Goal: Task Accomplishment & Management: Use online tool/utility

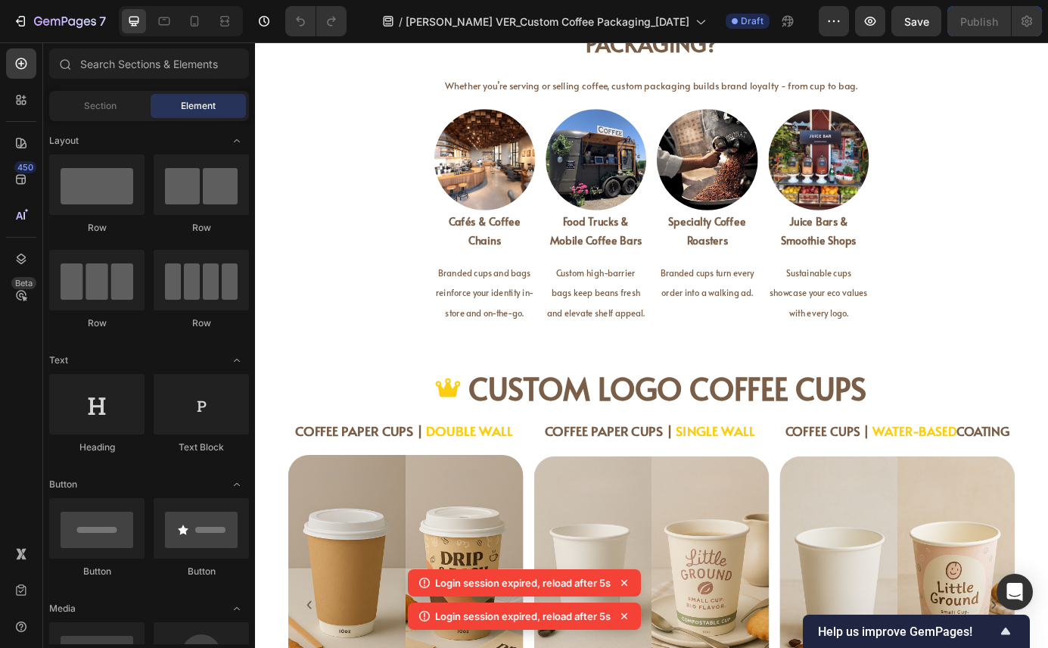
scroll to position [1199, 0]
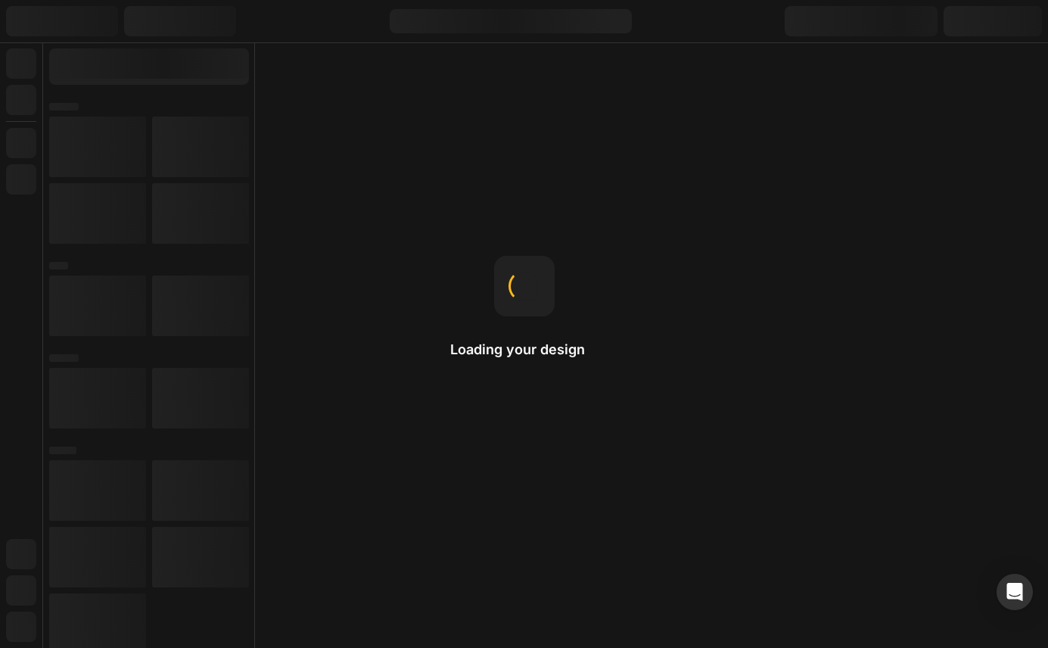
click at [479, 151] on div "Loading your design Padding Padding adds spacing inside the element, creating a…" at bounding box center [524, 324] width 1048 height 648
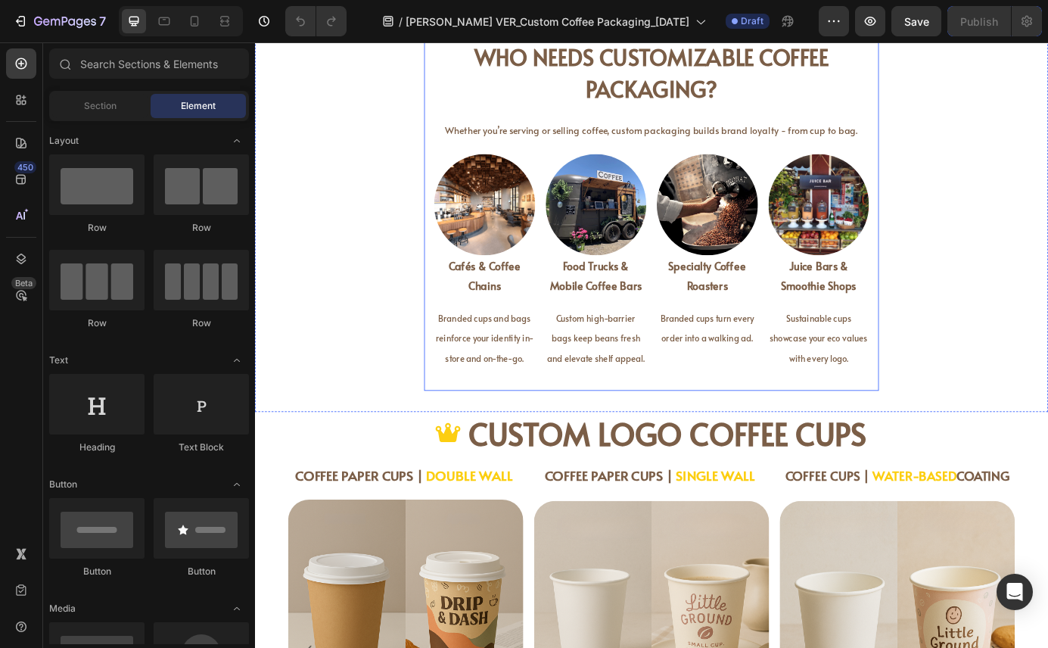
scroll to position [1148, 0]
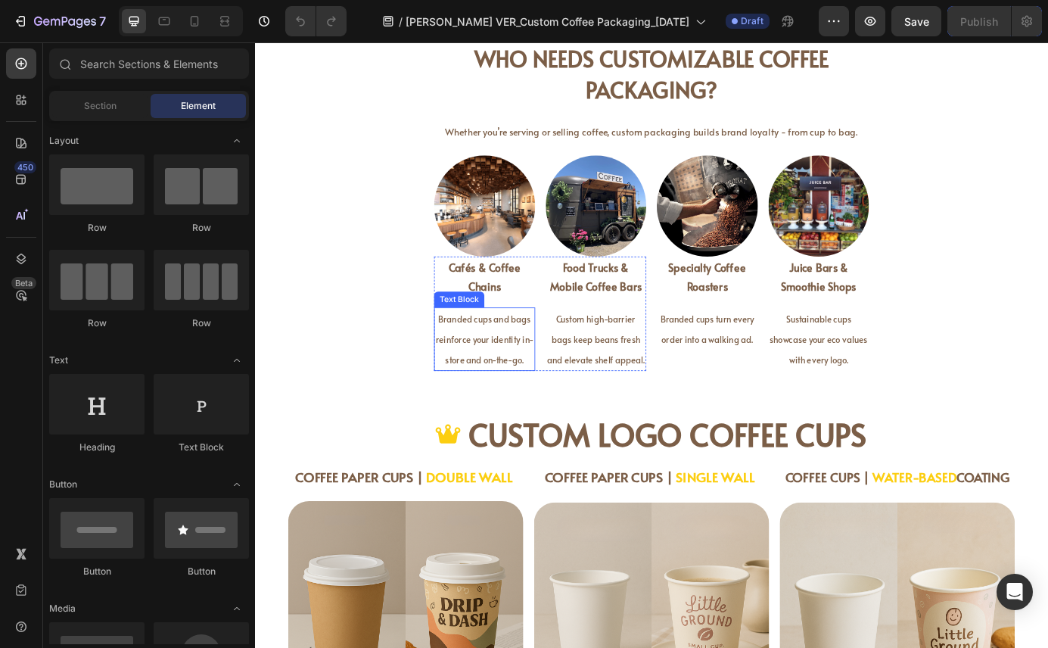
click at [531, 385] on span "Branded cups and bags reinforce your identity in-store and on-the-go." at bounding box center [518, 383] width 112 height 61
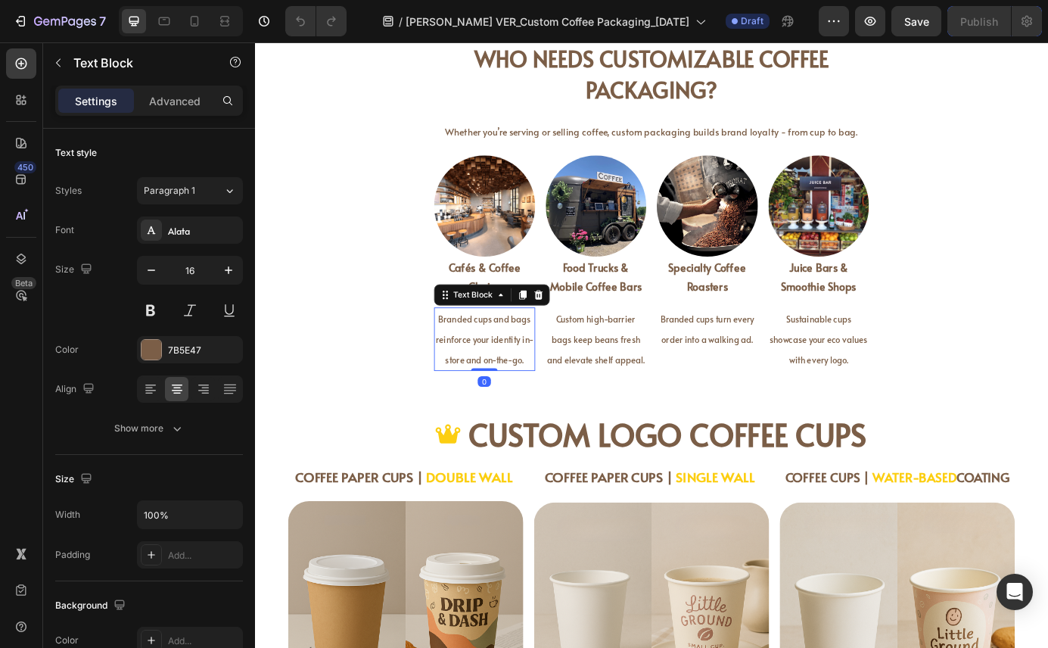
click at [531, 385] on span "Branded cups and bags reinforce your identity in-store and on-the-go." at bounding box center [518, 383] width 112 height 61
click at [496, 383] on span "Branded cups and bags reinforce your identity in-store and on-the-go." at bounding box center [518, 383] width 112 height 61
drag, startPoint x: 563, startPoint y: 359, endPoint x: 502, endPoint y: 363, distance: 61.4
click at [502, 363] on span "Branded cups and bags reinforce your identity in-store and on-the-go." at bounding box center [518, 383] width 112 height 61
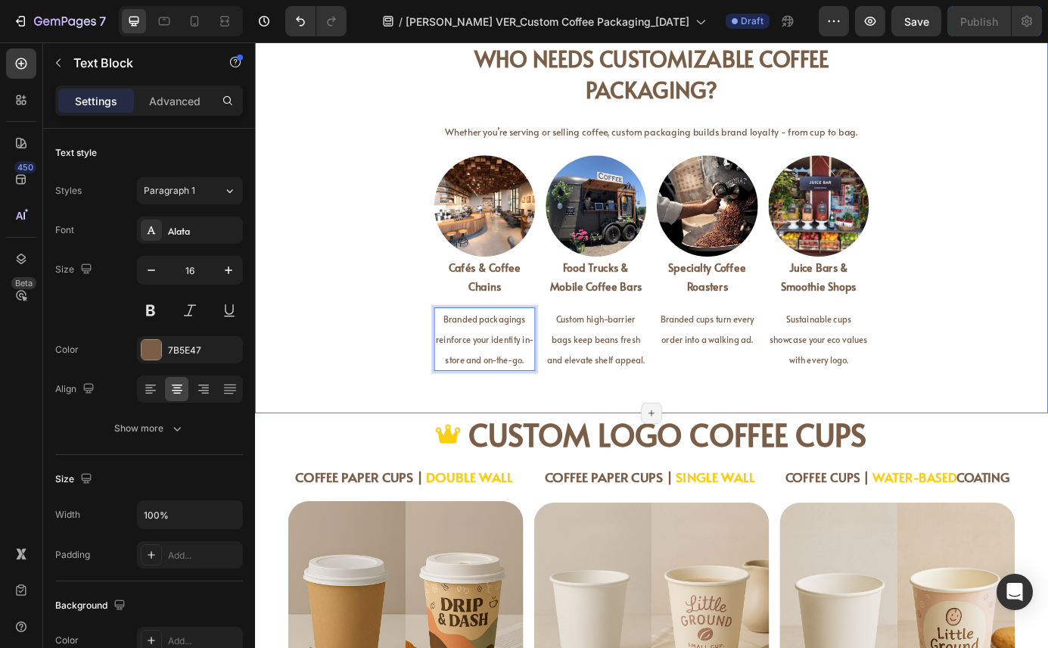
click at [479, 443] on div "Who Needs Customizable Coffee Packaging? Heading Whether you’re serving or sell…" at bounding box center [709, 211] width 908 height 512
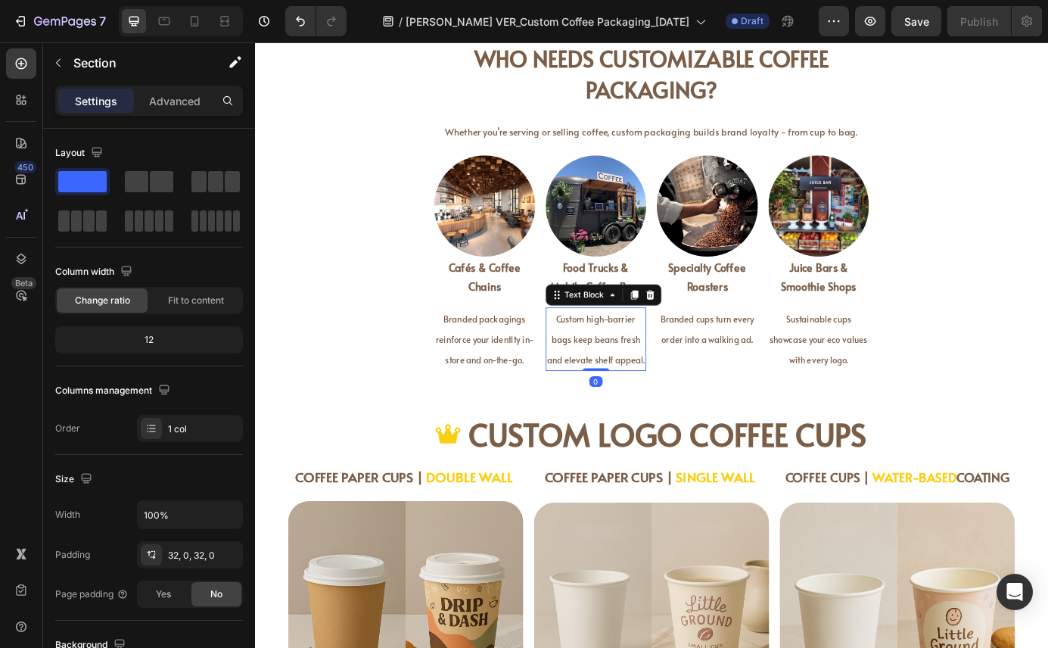
click at [643, 379] on span "Custom high-barrier bags keep beans fresh and elevate shelf appeal." at bounding box center [645, 383] width 111 height 61
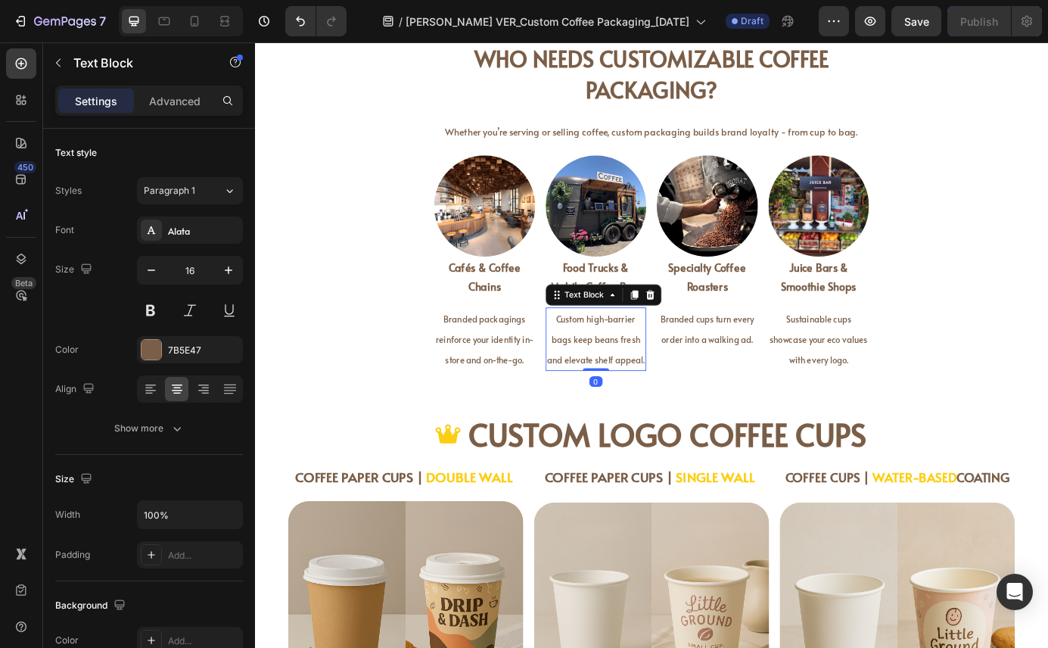
click at [640, 378] on span "Custom high-barrier bags keep beans fresh and elevate shelf appeal." at bounding box center [645, 383] width 111 height 61
click at [624, 382] on span "Custom high-barrier bags keep beans fresh and elevate shelf appeal." at bounding box center [645, 383] width 111 height 61
click at [611, 384] on span "Custom high-barrier bags keep beans fresh and elevate shelf appeal." at bounding box center [645, 383] width 111 height 61
click at [650, 382] on span "Custom high-barrier bags keep beans fresh and elevate shelf appeal." at bounding box center [645, 383] width 111 height 61
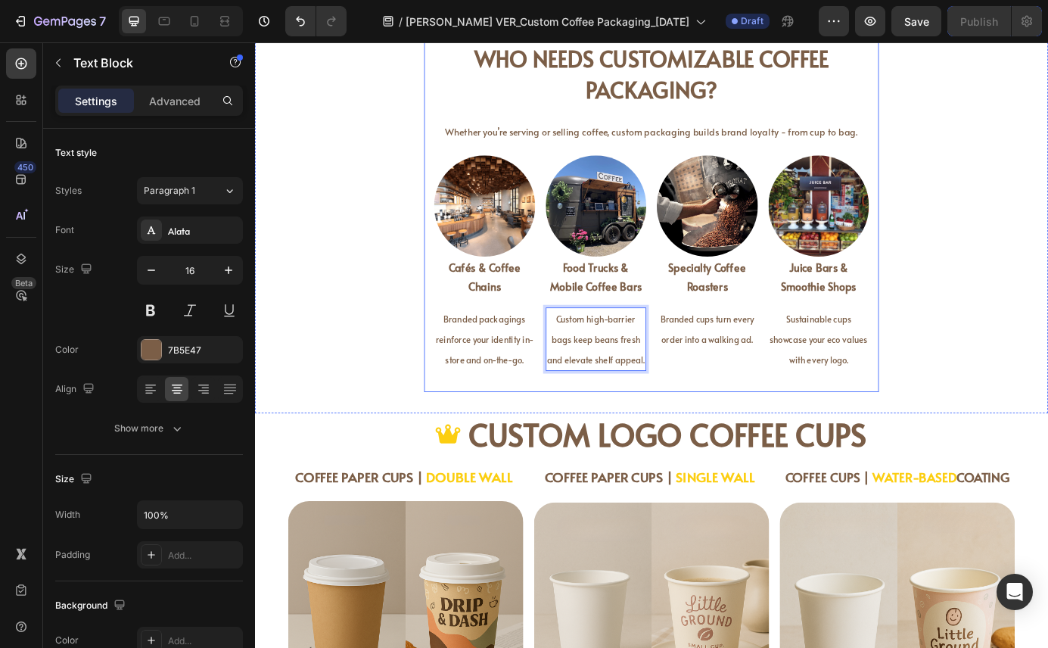
click at [777, 437] on div "Who Needs Customizable Coffee Packaging? Heading Whether you’re serving or sell…" at bounding box center [709, 229] width 521 height 425
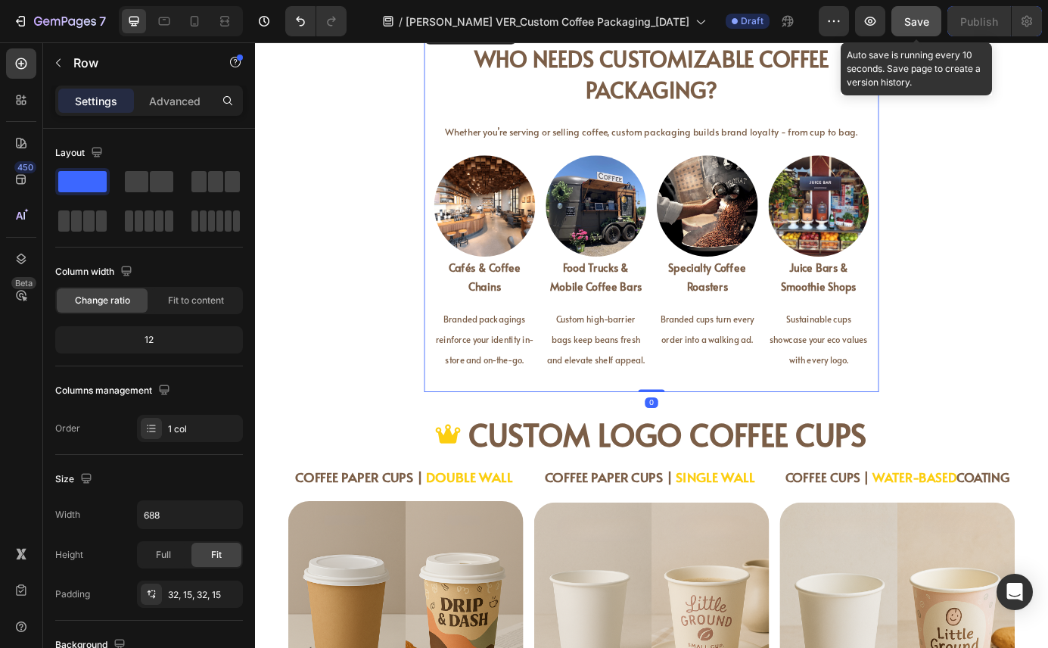
click at [916, 22] on span "Save" at bounding box center [916, 21] width 25 height 13
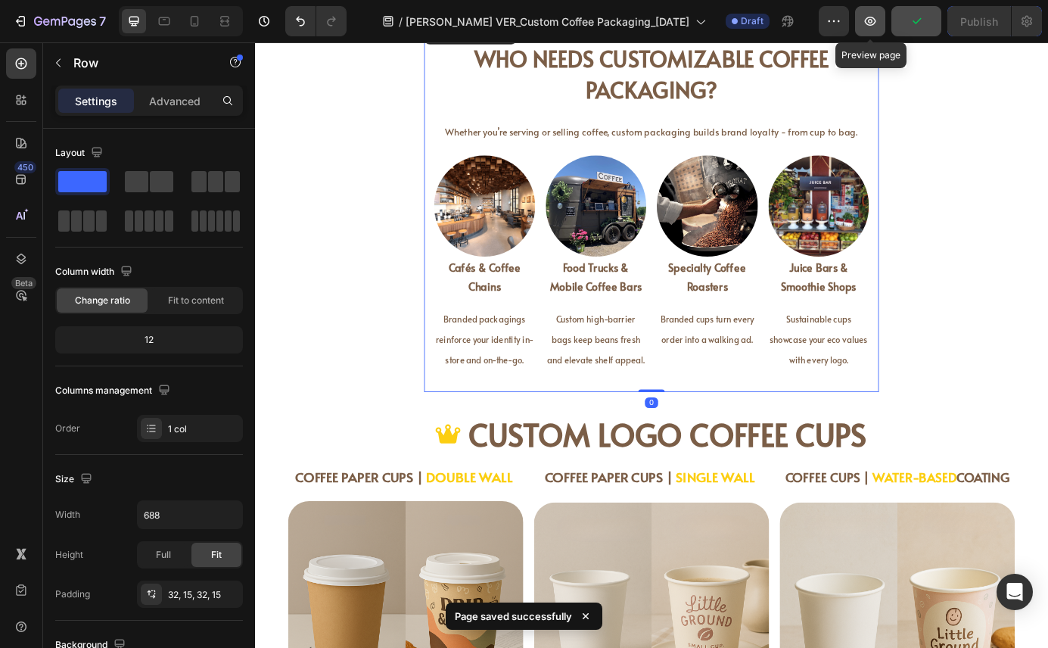
click at [877, 20] on icon "button" at bounding box center [870, 21] width 15 height 15
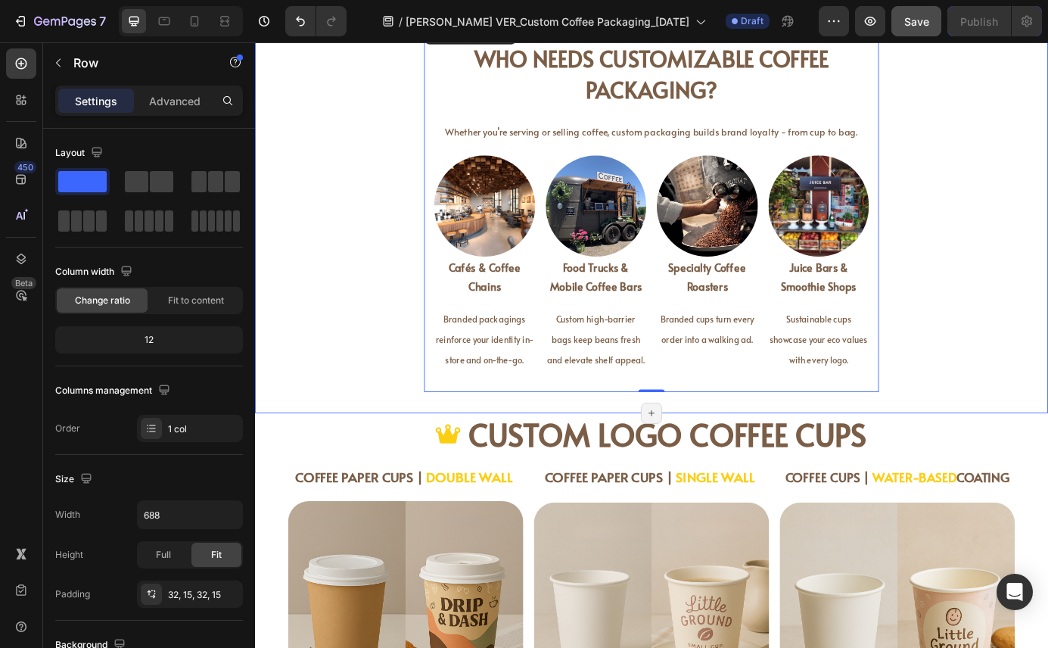
click at [379, 360] on div "Who Needs Customizable Coffee Packaging? Heading Whether you’re serving or sell…" at bounding box center [709, 211] width 908 height 463
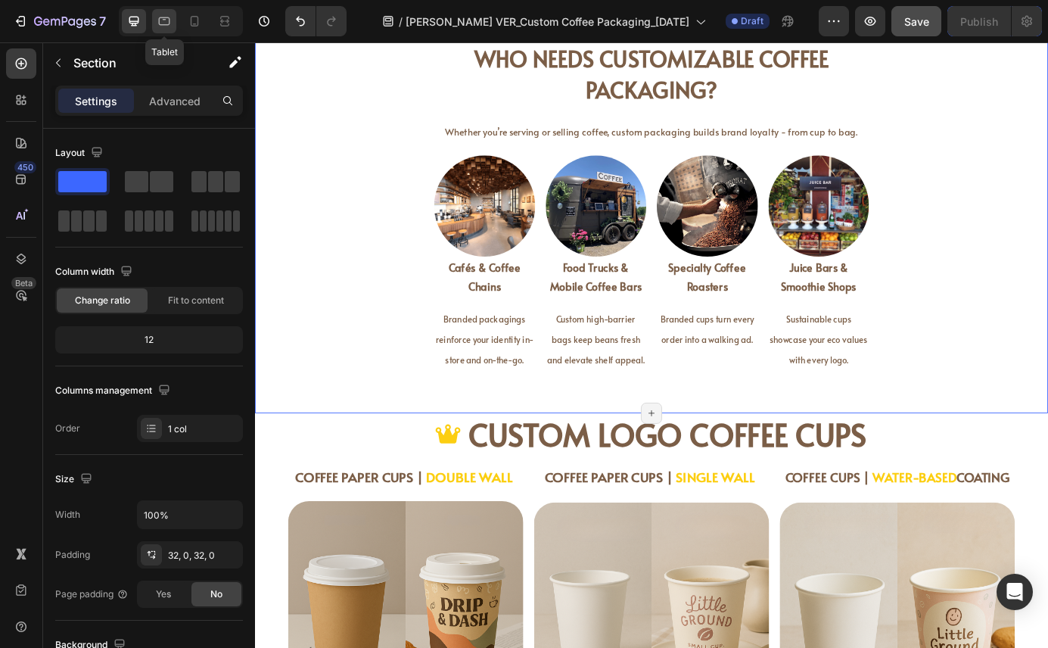
click at [161, 16] on icon at bounding box center [164, 21] width 15 height 15
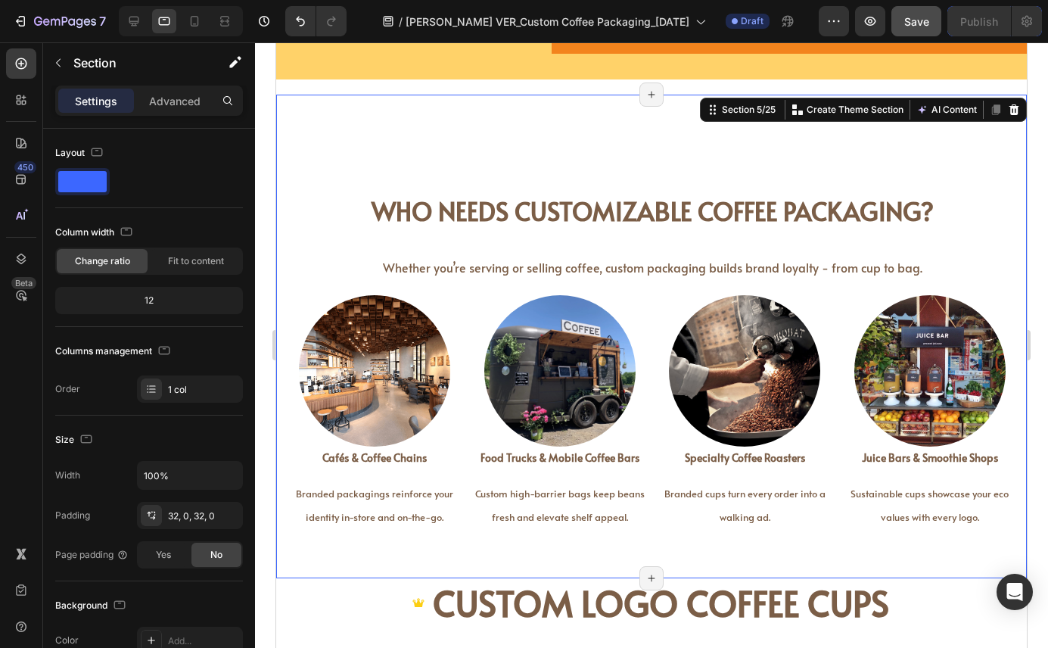
scroll to position [1025, 0]
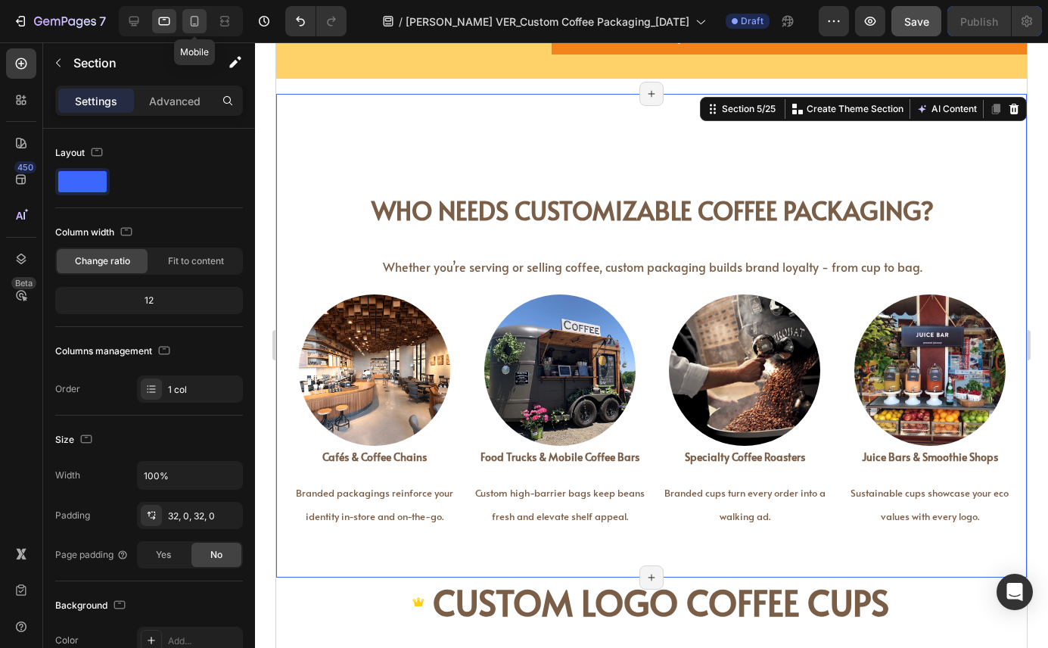
click at [201, 24] on icon at bounding box center [194, 21] width 15 height 15
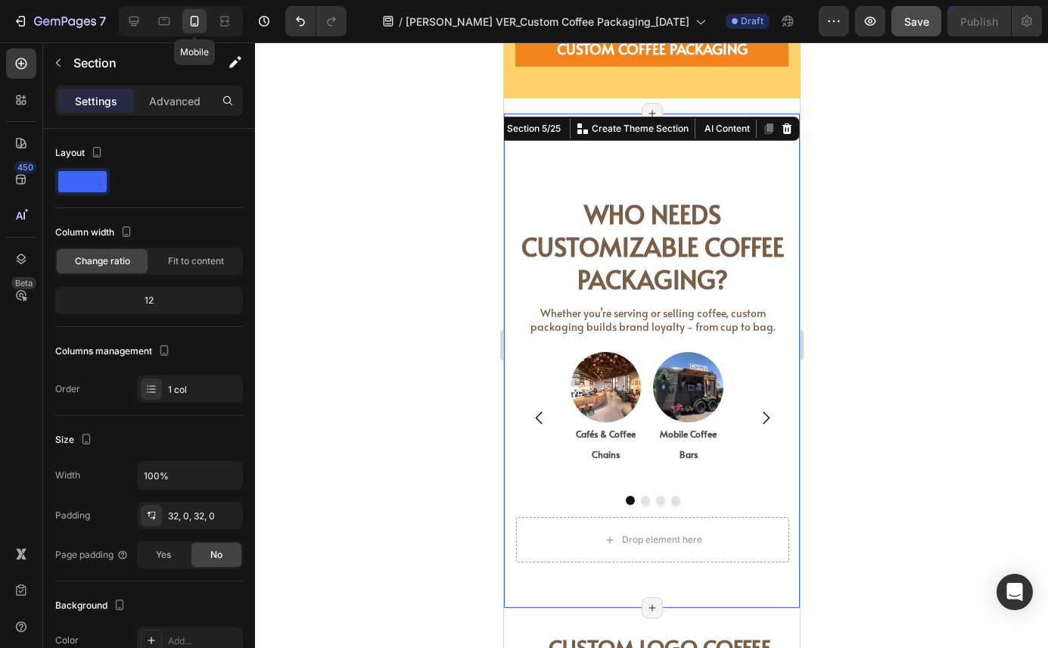
scroll to position [1158, 0]
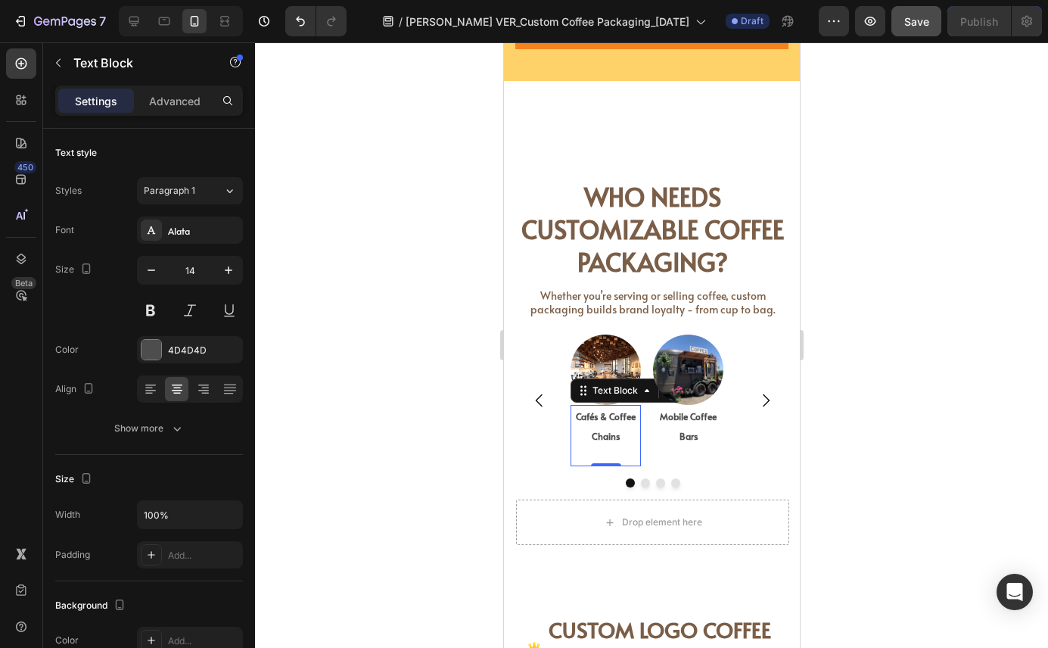
click at [610, 422] on p "Cafés & Coffee Chains" at bounding box center [604, 425] width 67 height 39
click at [667, 298] on span "Whether you’re serving or selling coffee, custom packaging builds brand loyalty…" at bounding box center [652, 302] width 245 height 28
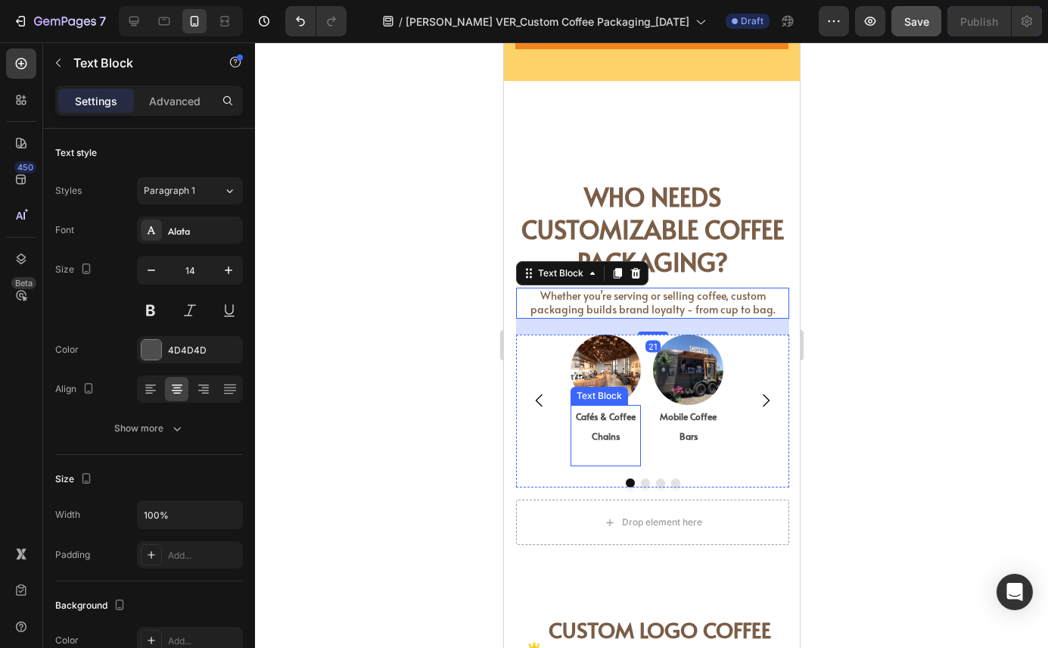
click at [607, 422] on p "Cafés & Coffee Chains" at bounding box center [604, 425] width 67 height 39
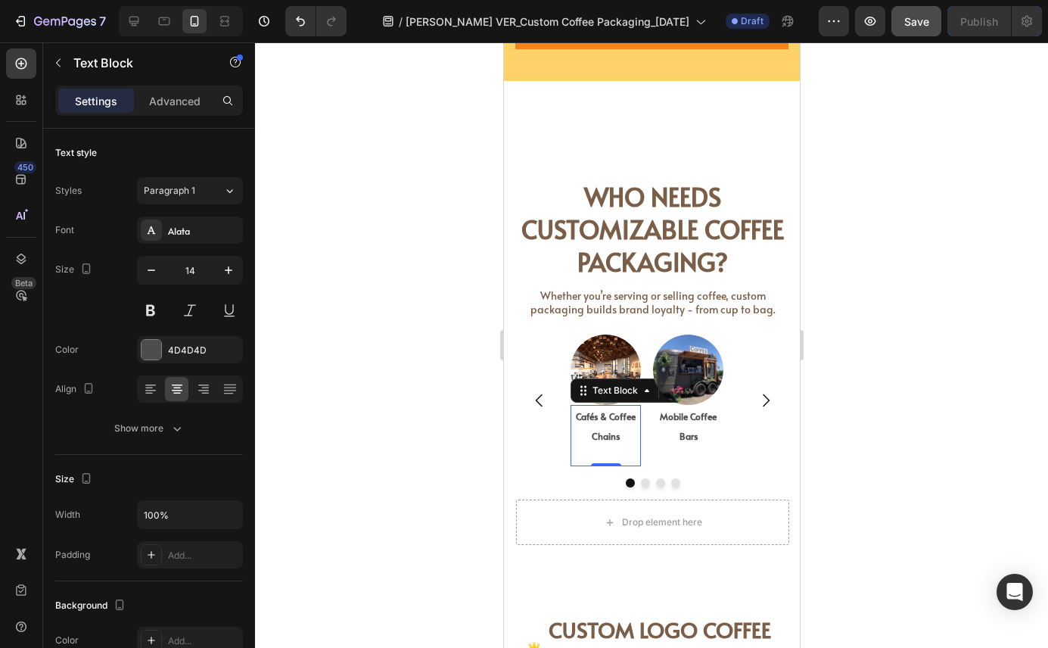
click at [607, 422] on p "Cafés & Coffee Chains" at bounding box center [604, 425] width 67 height 39
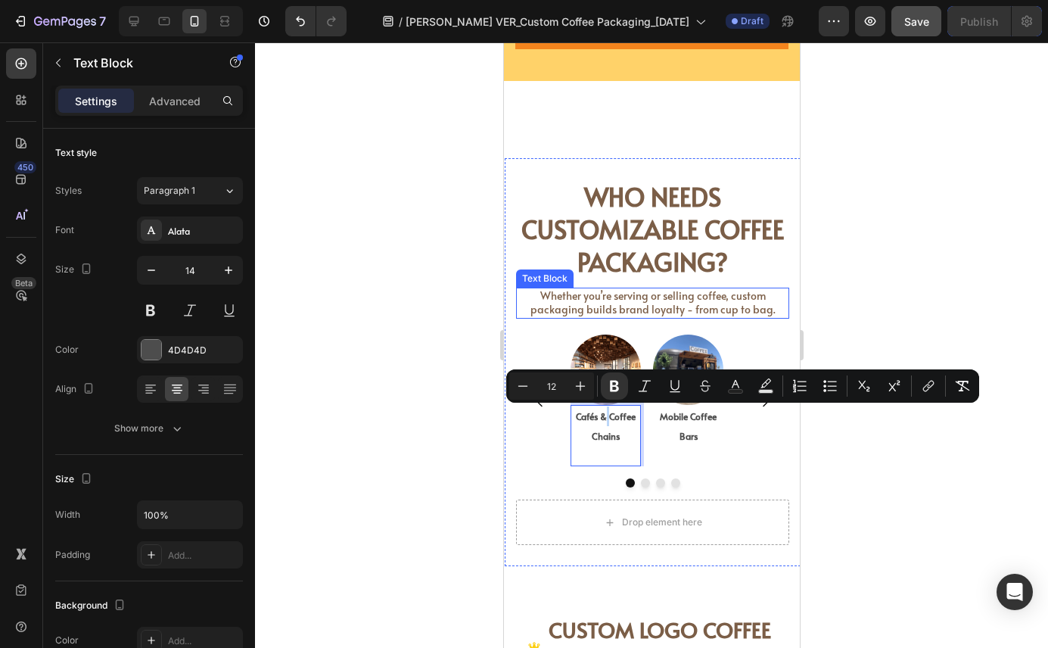
click at [606, 308] on span "Whether you’re serving or selling coffee, custom packaging builds brand loyalty…" at bounding box center [652, 302] width 245 height 28
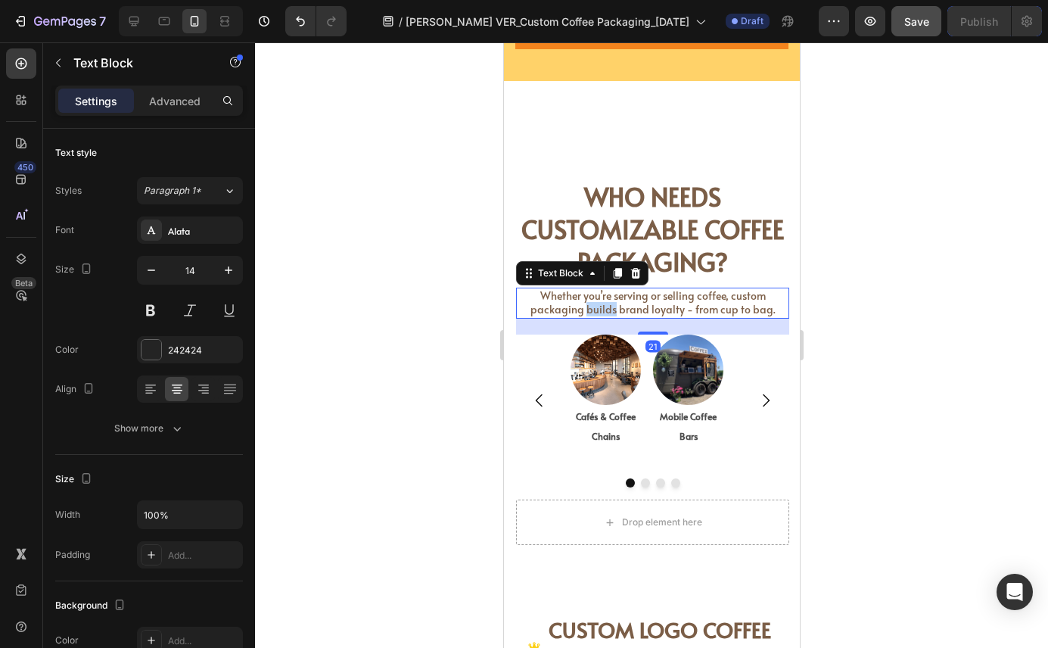
click at [606, 308] on span "Whether you’re serving or selling coffee, custom packaging builds brand loyalty…" at bounding box center [652, 302] width 245 height 28
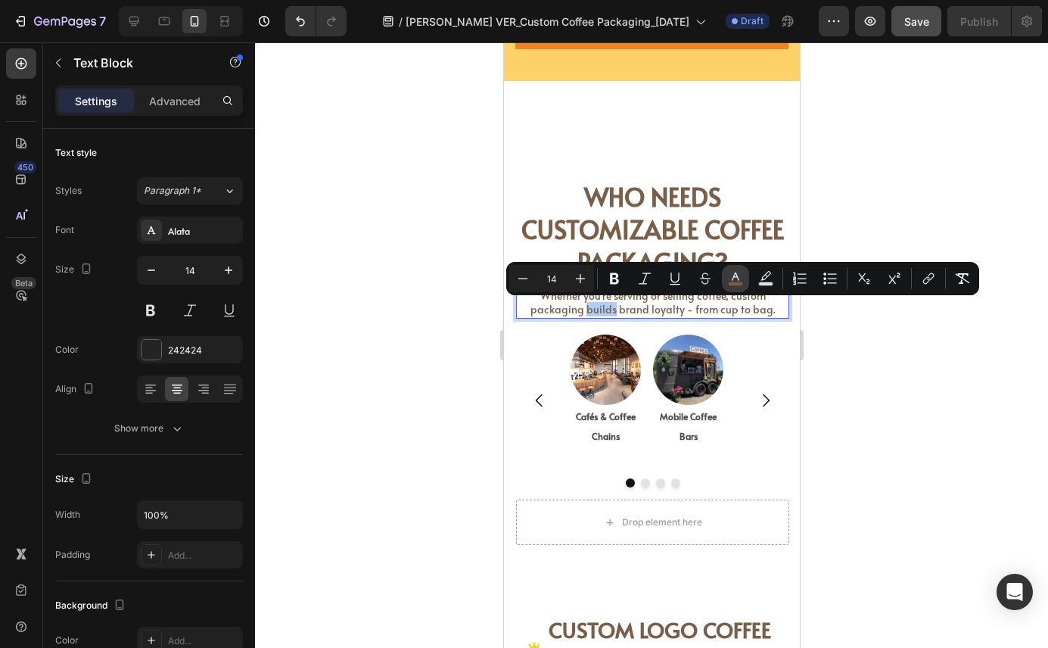
click at [729, 277] on icon "Editor contextual toolbar" at bounding box center [735, 278] width 15 height 15
type input "7B5E47"
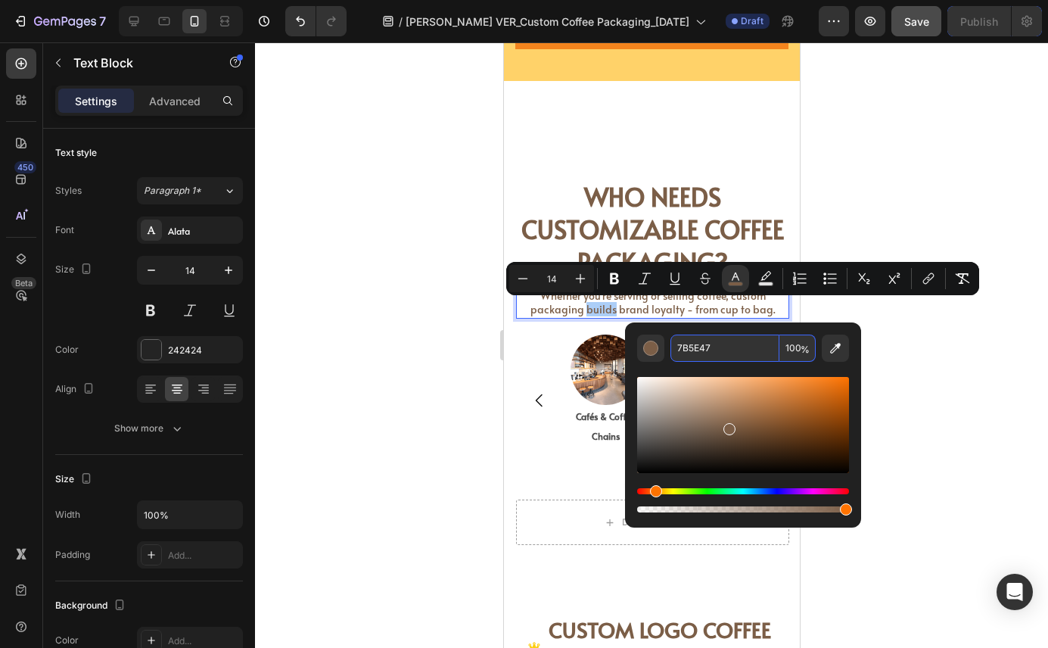
click at [708, 353] on input "7B5E47" at bounding box center [724, 347] width 109 height 27
click at [546, 464] on div "Image Cafés & Coffee Chains Text Block Image Mobile Coffee Bars Text Block Imag…" at bounding box center [651, 400] width 273 height 132
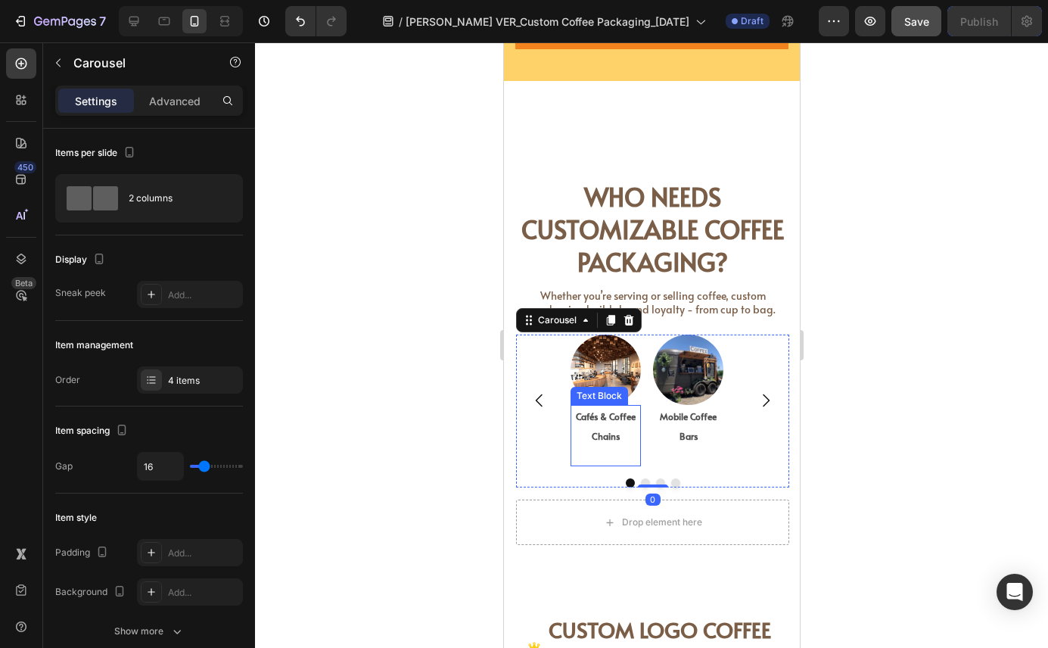
click at [632, 412] on strong "Cafés & Coffee Chains" at bounding box center [605, 426] width 60 height 32
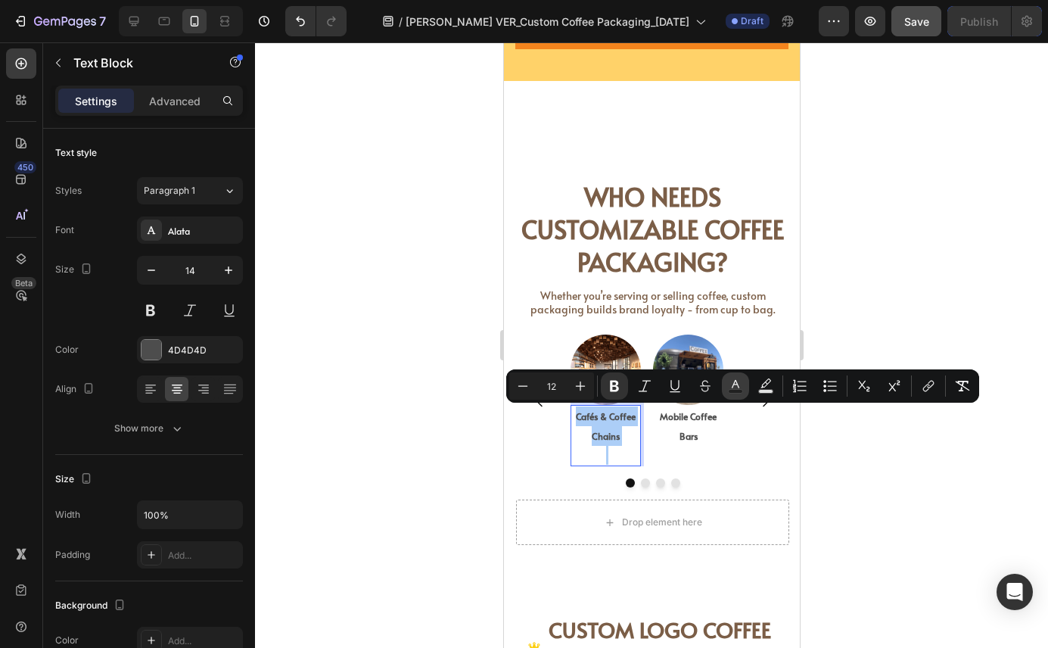
click at [740, 381] on icon "Editor contextual toolbar" at bounding box center [735, 385] width 15 height 15
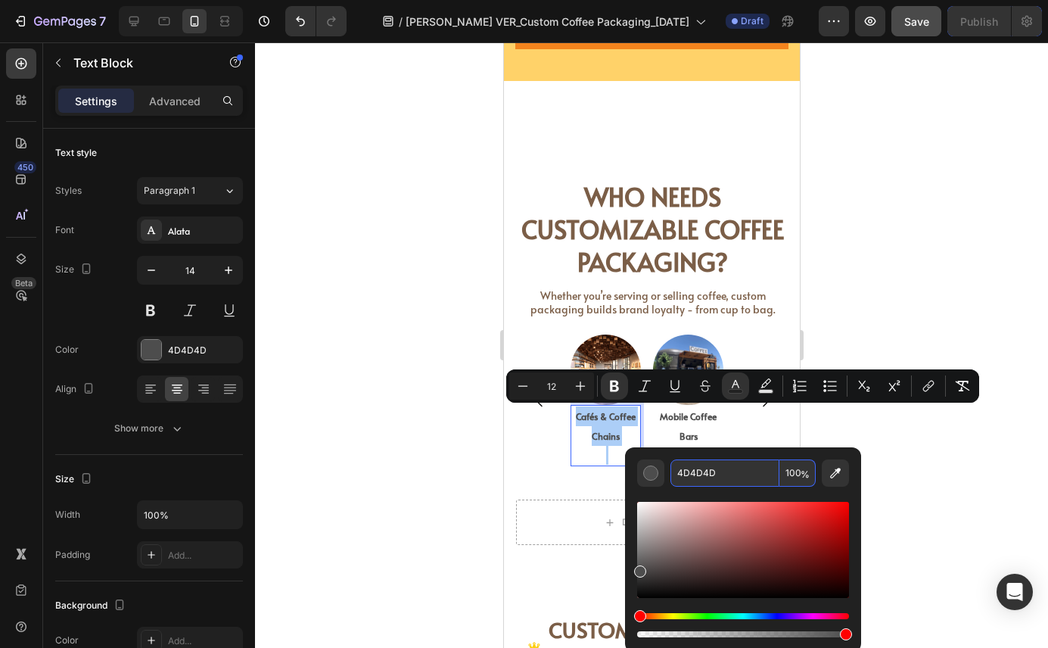
click at [713, 471] on input "4D4D4D" at bounding box center [724, 472] width 109 height 27
paste input "7B5E47"
type input "7B5E47"
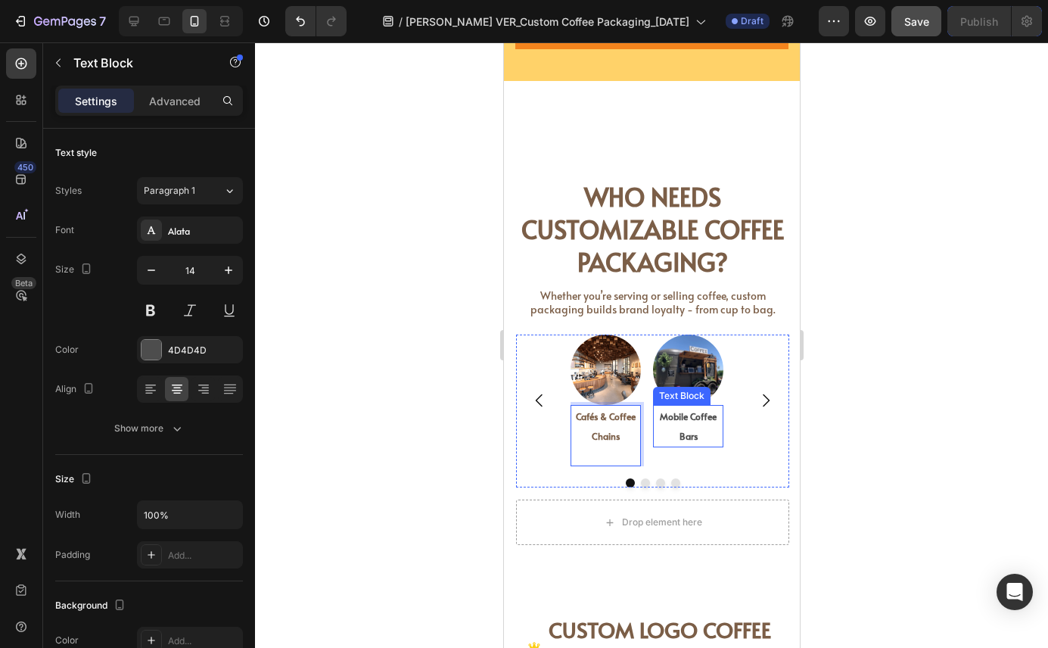
click at [695, 419] on strong "Mobile Coffee Bars" at bounding box center [687, 426] width 57 height 32
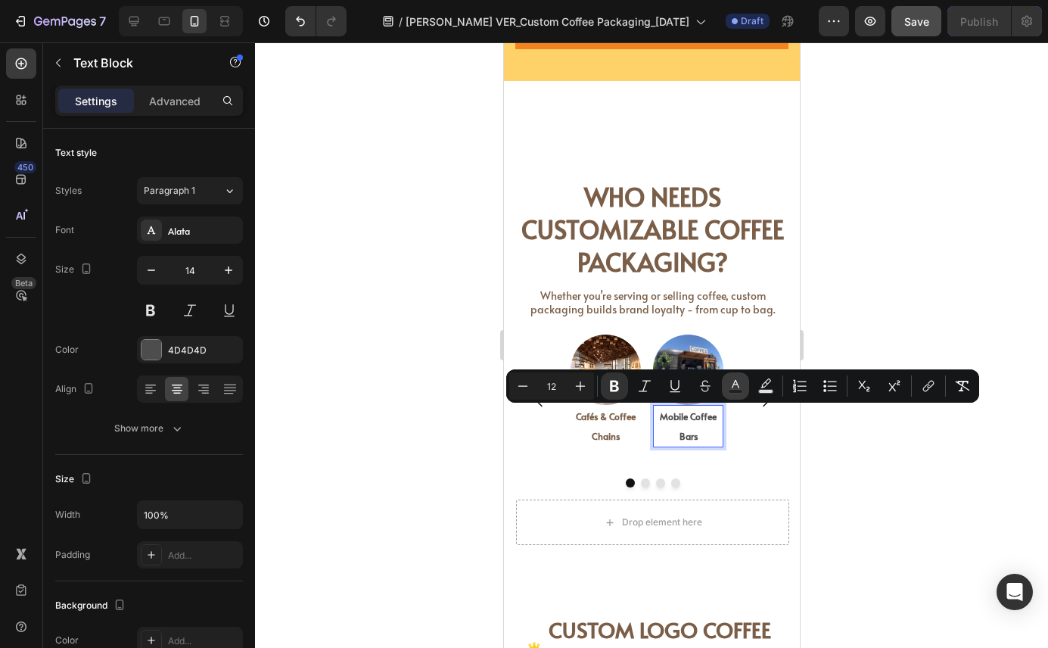
click at [730, 386] on icon "Editor contextual toolbar" at bounding box center [735, 385] width 15 height 15
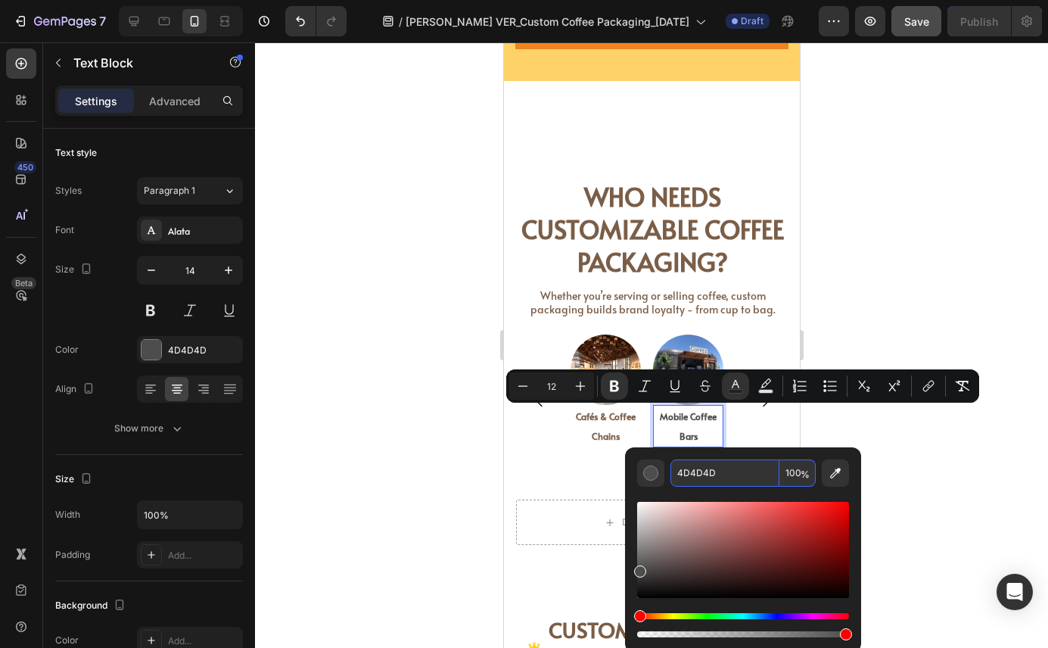
click at [739, 475] on input "4D4D4D" at bounding box center [724, 472] width 109 height 27
paste input "7B5E47"
type input "7B5E47"
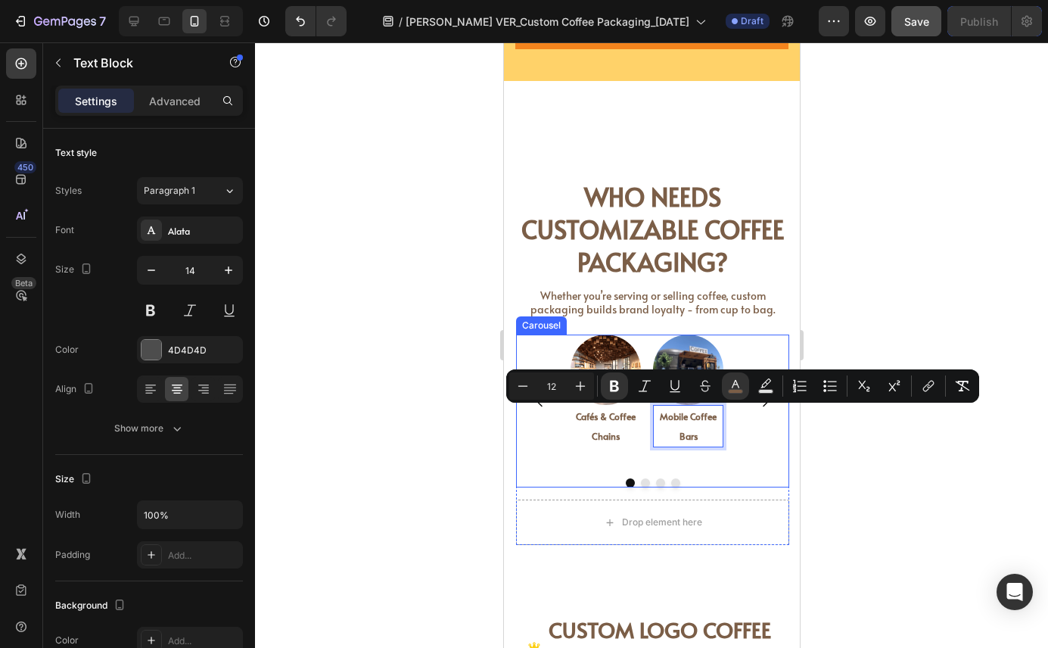
click at [751, 456] on div "Image Cafés & Coffee Chains Text Block Image Mobile Coffee Bars Text Block 0 Im…" at bounding box center [651, 400] width 273 height 132
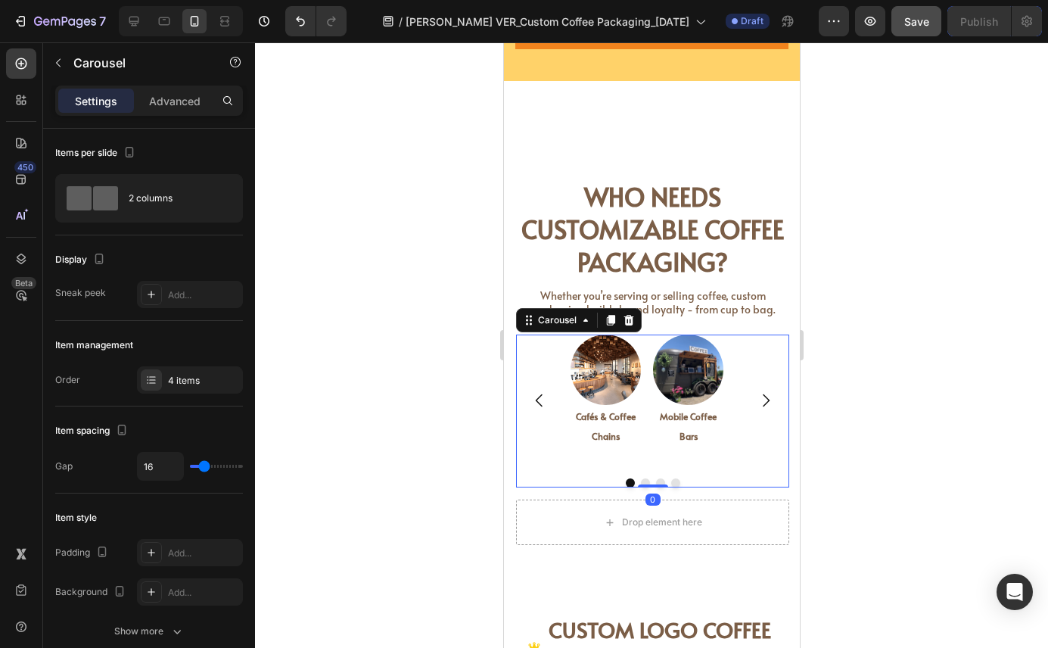
click at [757, 404] on icon "Carousel Next Arrow" at bounding box center [765, 400] width 18 height 18
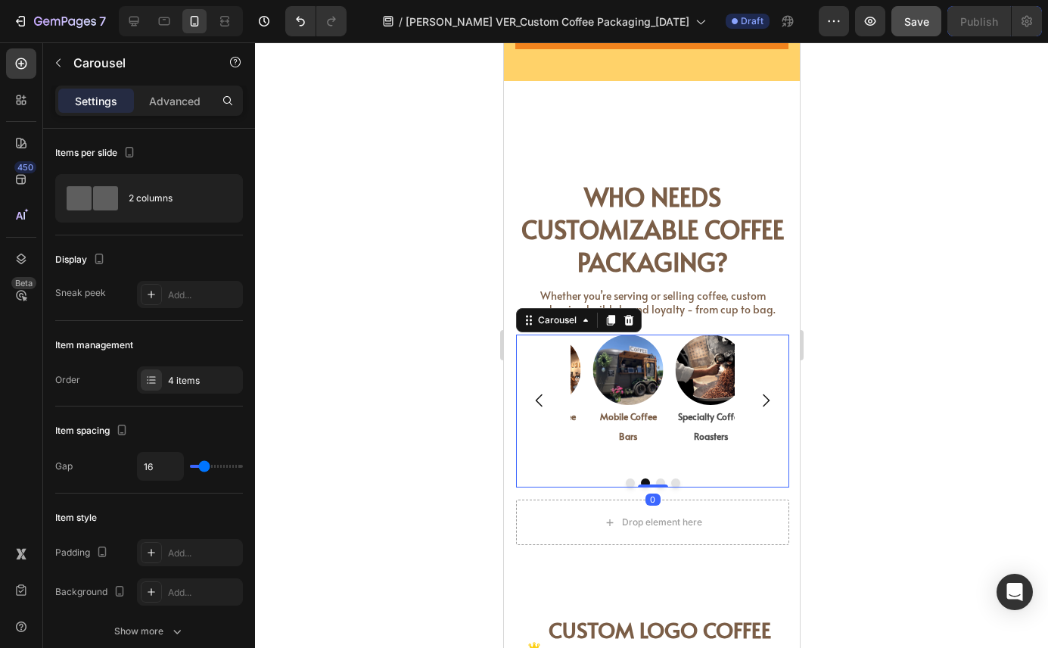
click at [757, 404] on icon "Carousel Next Arrow" at bounding box center [765, 400] width 18 height 18
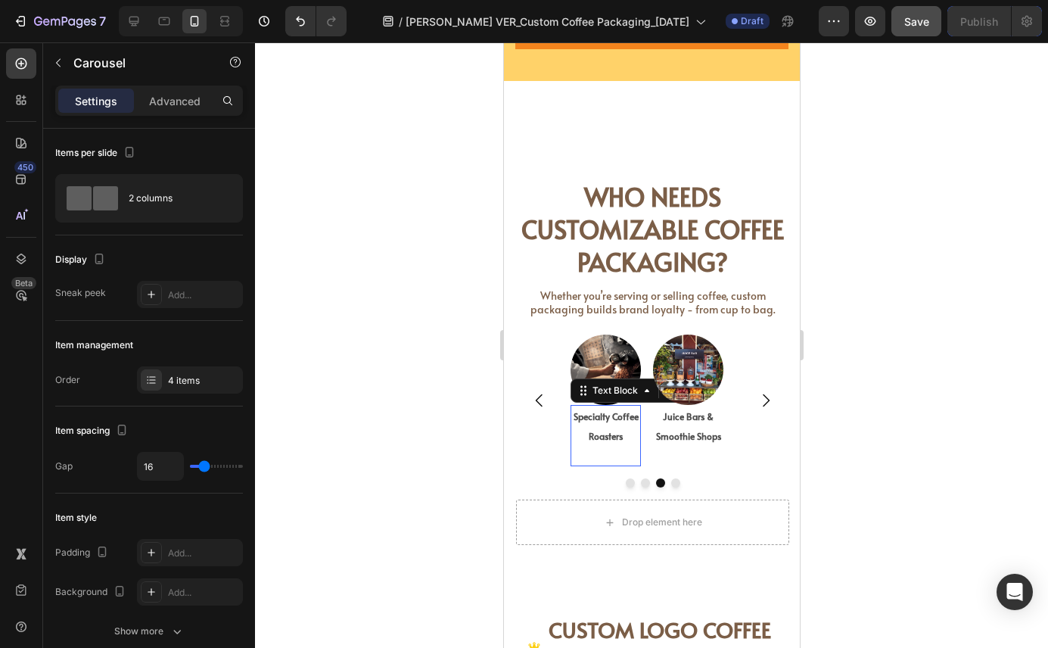
click at [608, 431] on strong "Specialty Coffee Roasters" at bounding box center [605, 426] width 65 height 32
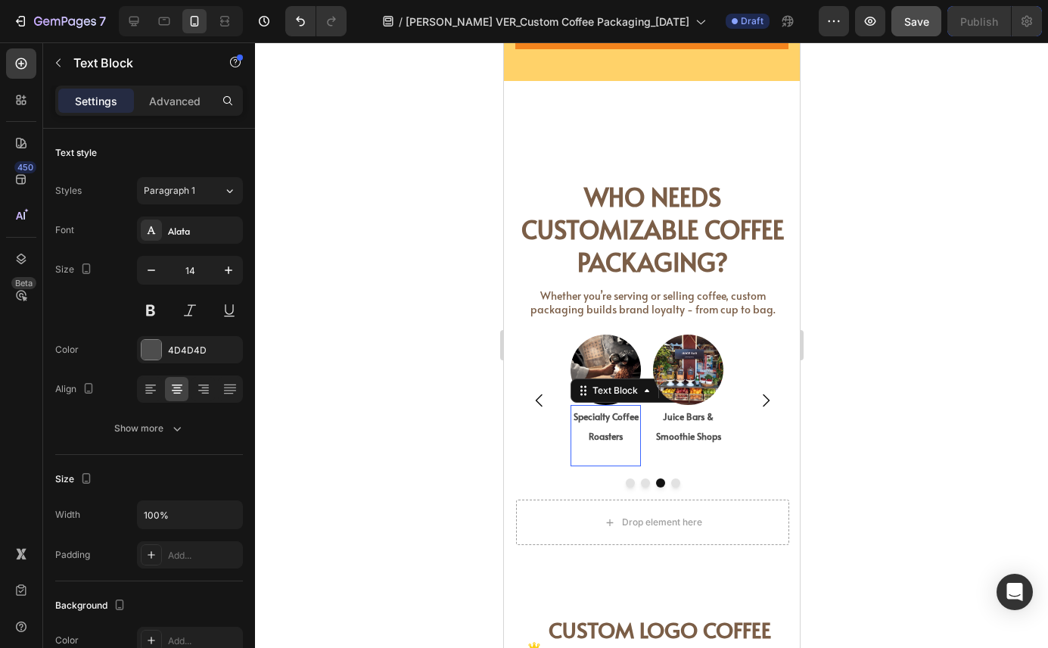
click at [608, 431] on strong "Specialty Coffee Roasters" at bounding box center [605, 426] width 65 height 32
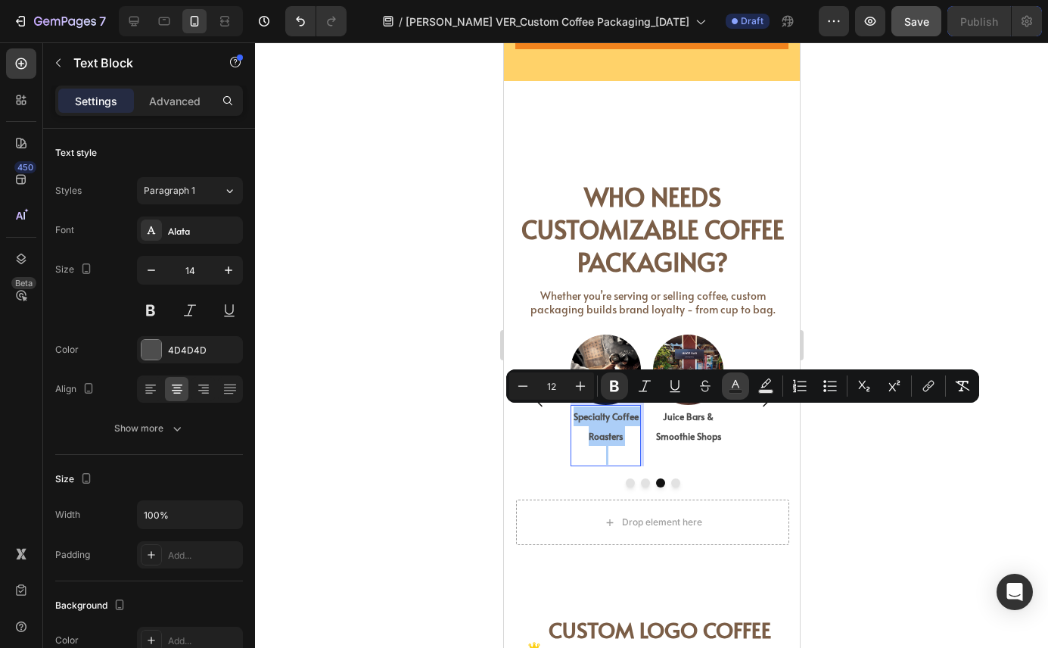
click at [739, 388] on icon "Editor contextual toolbar" at bounding box center [735, 385] width 15 height 15
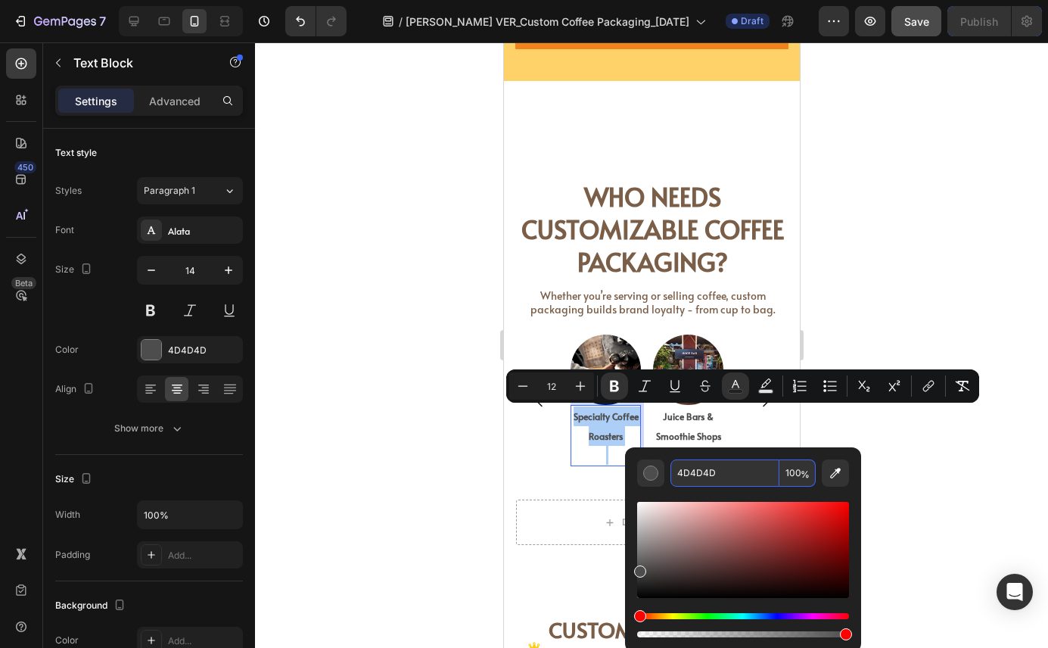
click at [727, 472] on input "4D4D4D" at bounding box center [724, 472] width 109 height 27
paste input "7B5E47"
type input "7B5E47"
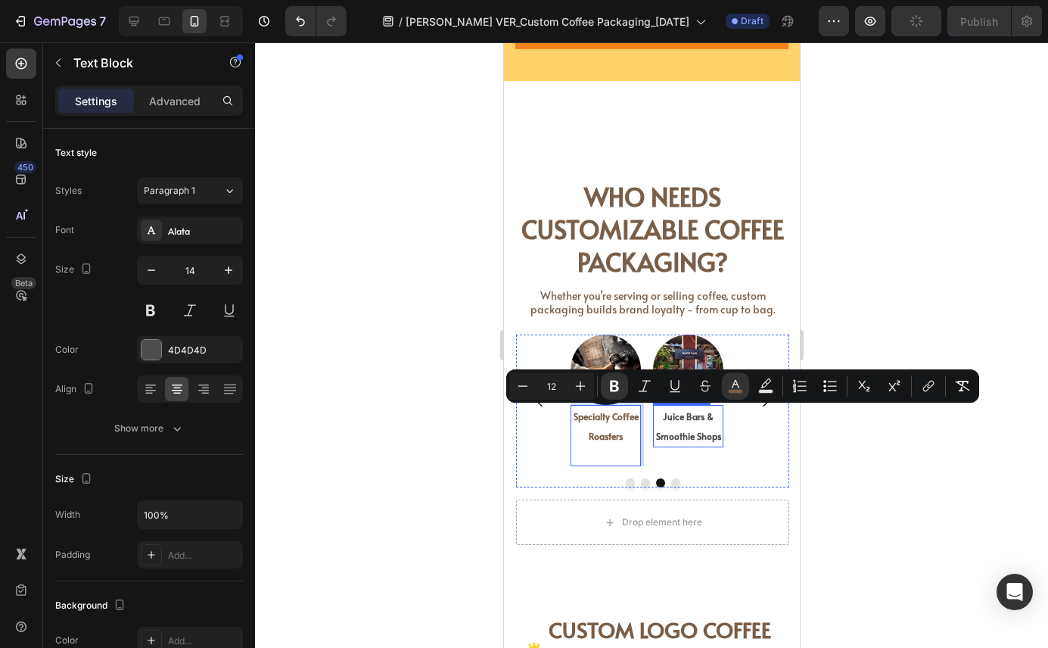
click at [692, 425] on p "Juice Bars & Smoothie Shops" at bounding box center [687, 425] width 67 height 39
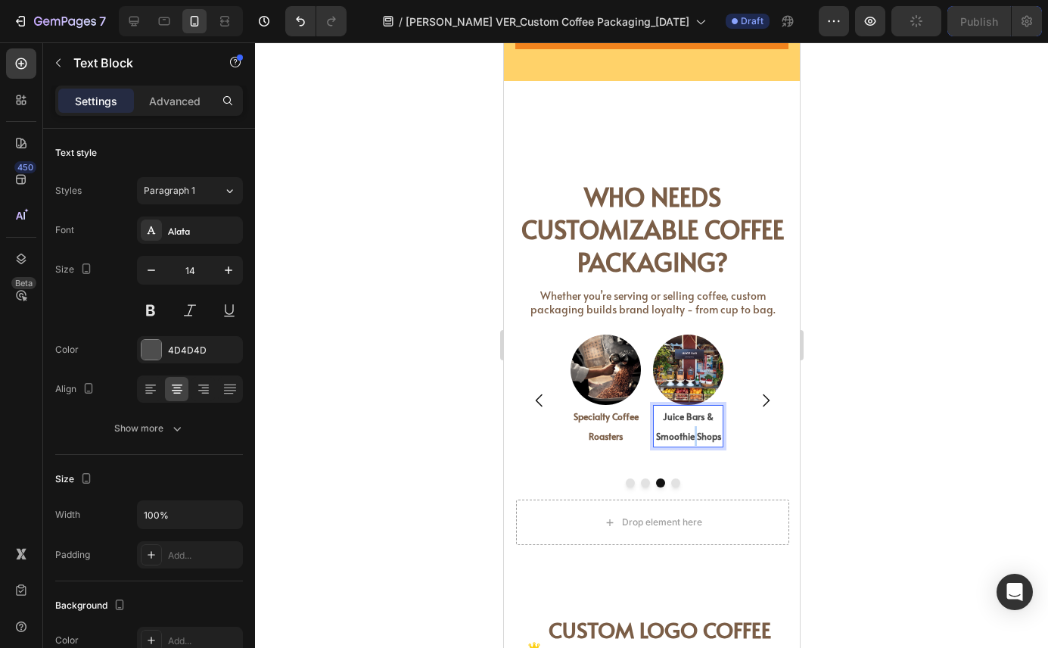
click at [692, 425] on p "Juice Bars & Smoothie Shops" at bounding box center [687, 425] width 67 height 39
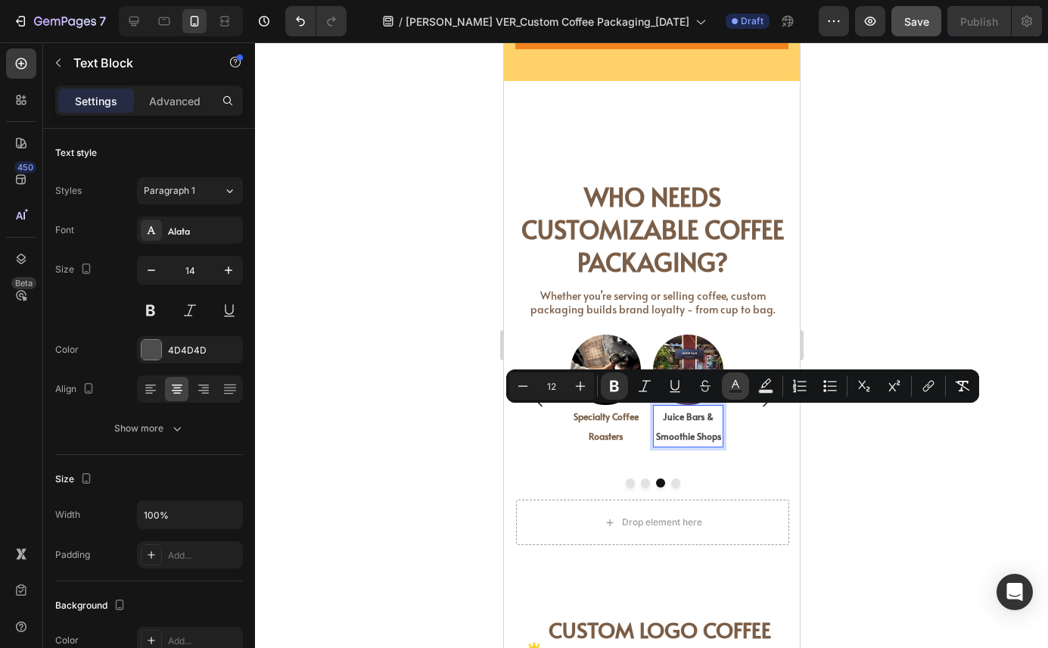
click at [737, 383] on icon "Editor contextual toolbar" at bounding box center [736, 384] width 8 height 8
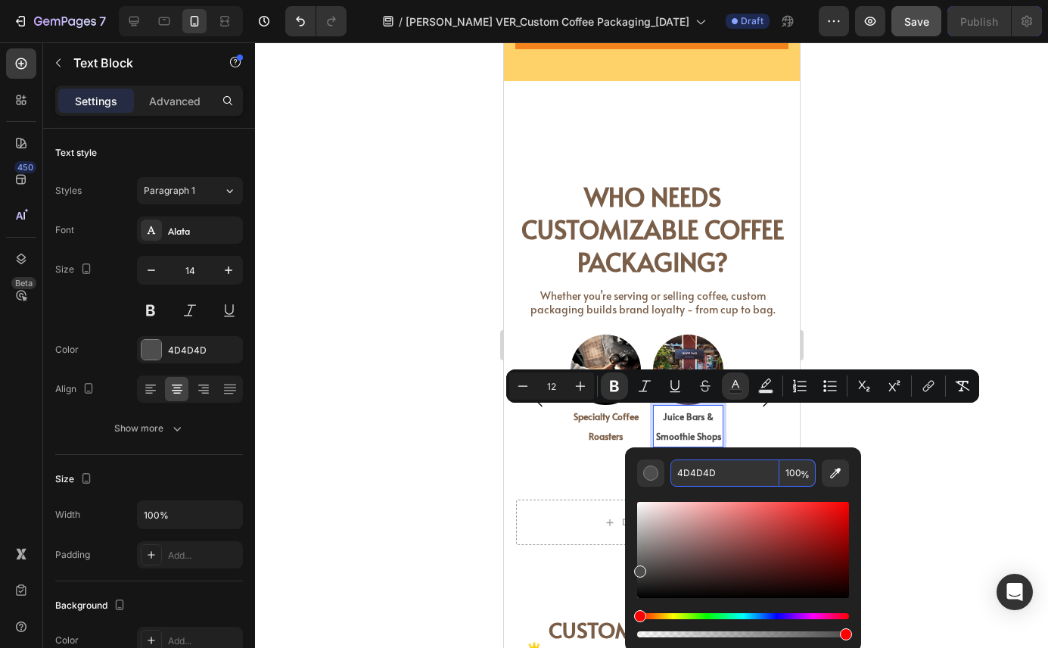
click at [729, 469] on input "4D4D4D" at bounding box center [724, 472] width 109 height 27
paste input "7B5E47"
type input "7B5E47"
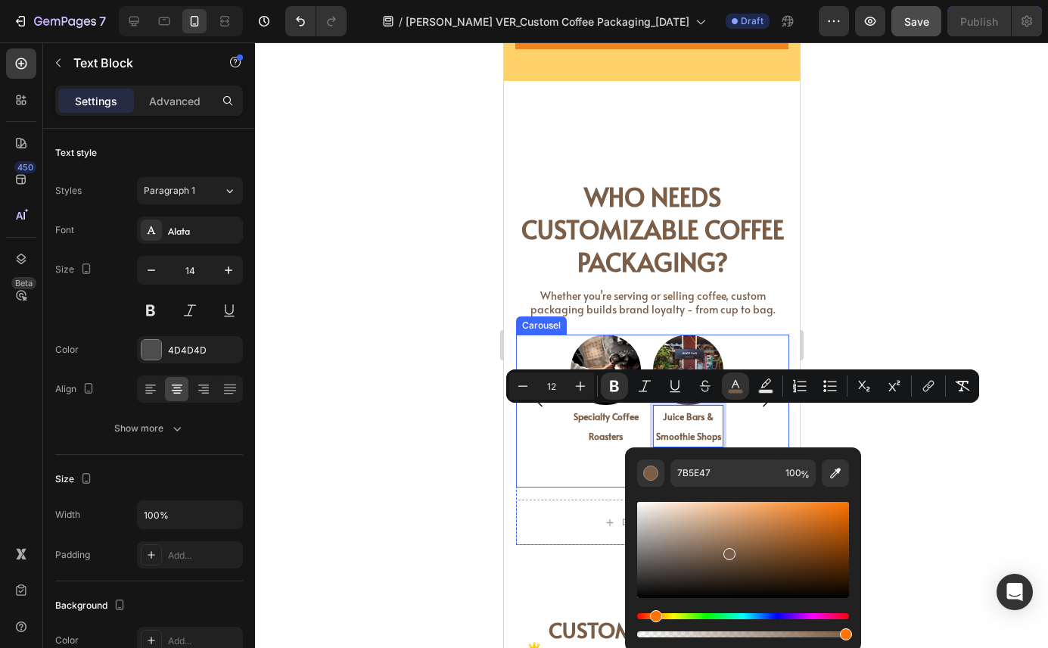
click at [596, 471] on div "Image Cafés & Coffee Chains Text Block Image Mobile Coffee Bars Text Block Imag…" at bounding box center [651, 411] width 273 height 154
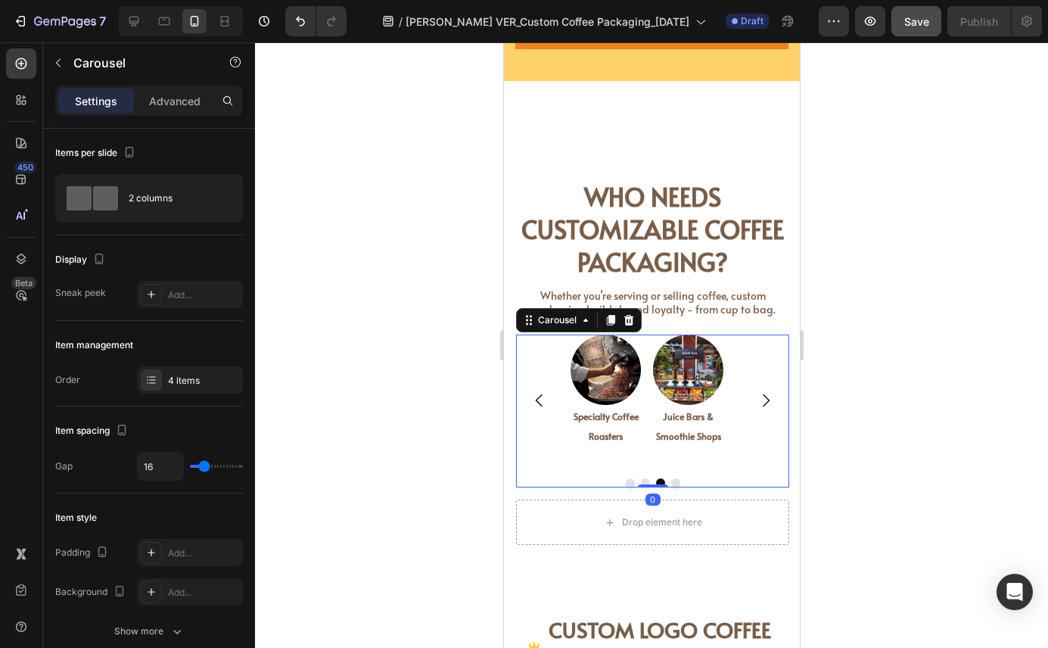
click at [759, 394] on icon "Carousel Next Arrow" at bounding box center [765, 400] width 18 height 18
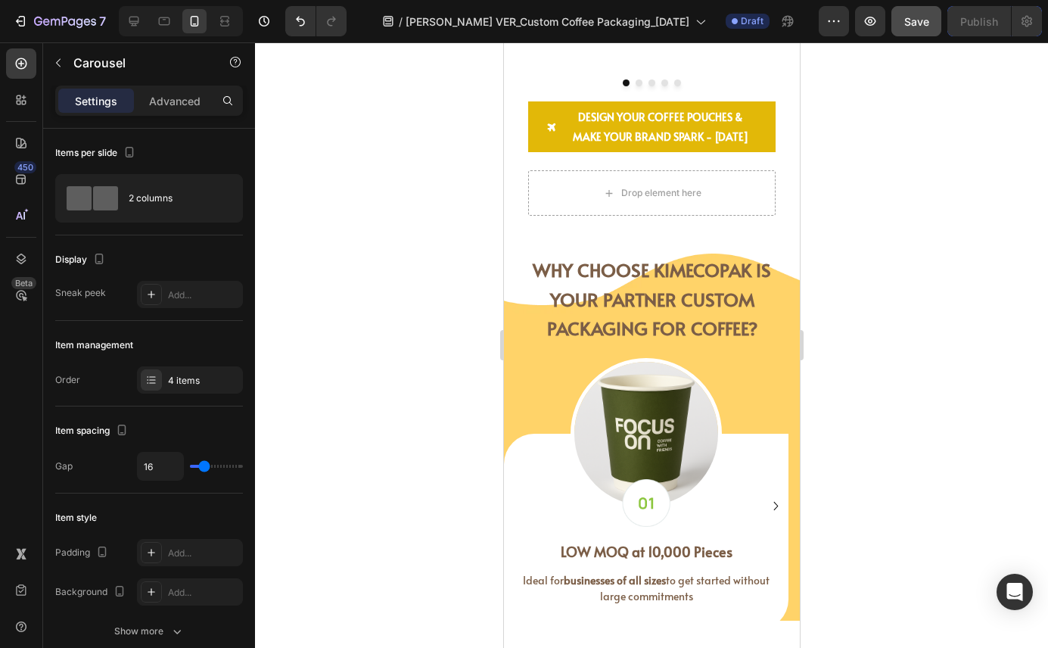
scroll to position [2843, 0]
